Goal: Task Accomplishment & Management: Complete application form

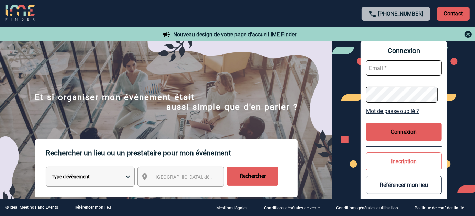
type input "[EMAIL_ADDRESS][DOMAIN_NAME]"
click at [396, 136] on button "Connexion" at bounding box center [404, 132] width 76 height 18
type input "[EMAIL_ADDRESS][DOMAIN_NAME]"
click at [413, 137] on button "Connexion" at bounding box center [404, 132] width 76 height 18
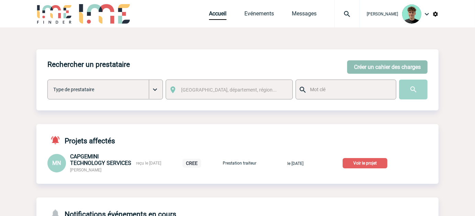
click at [406, 68] on button "Créer un cahier des charges" at bounding box center [387, 66] width 80 height 13
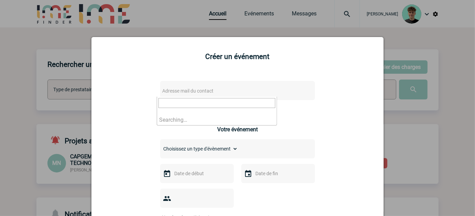
click at [225, 88] on span "Adresse mail du contact" at bounding box center [219, 91] width 120 height 10
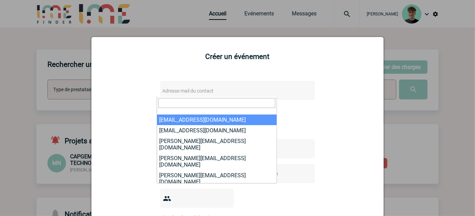
click at [177, 109] on span at bounding box center [217, 106] width 120 height 18
click at [176, 105] on input "search" at bounding box center [216, 103] width 117 height 10
paste input "[PERSON_NAME][EMAIL_ADDRESS][DOMAIN_NAME]"
type input "[PERSON_NAME][EMAIL_ADDRESS][DOMAIN_NAME]"
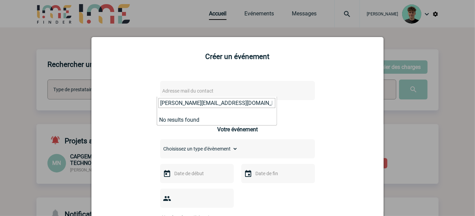
click at [239, 104] on input "[PERSON_NAME][EMAIL_ADDRESS][DOMAIN_NAME]" at bounding box center [216, 103] width 117 height 10
click at [240, 104] on input "[PERSON_NAME][EMAIL_ADDRESS][DOMAIN_NAME]" at bounding box center [216, 103] width 117 height 10
